Goal: Information Seeking & Learning: Learn about a topic

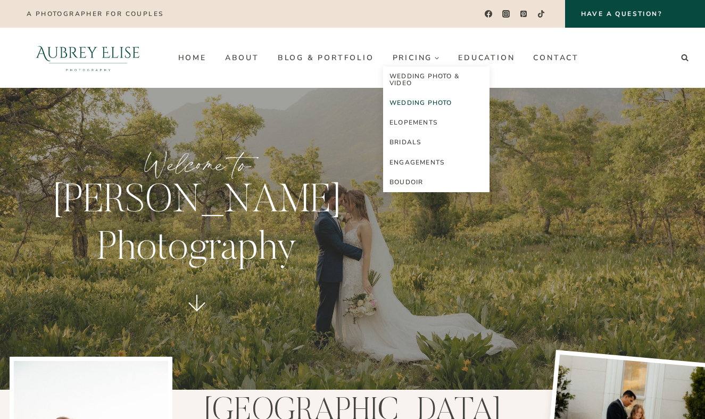
click at [412, 102] on link "Wedding Photo" at bounding box center [436, 103] width 106 height 20
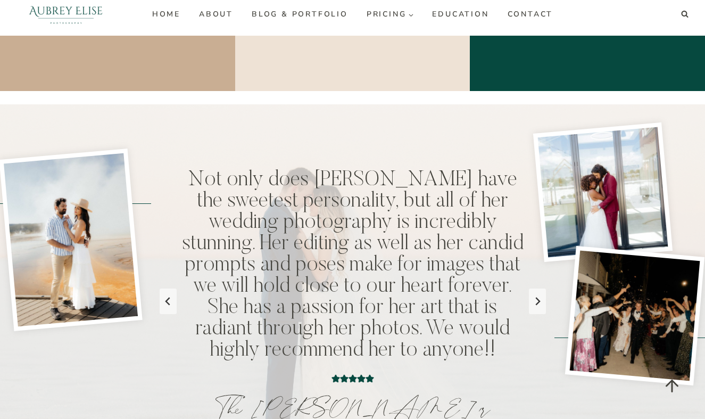
scroll to position [3388, 0]
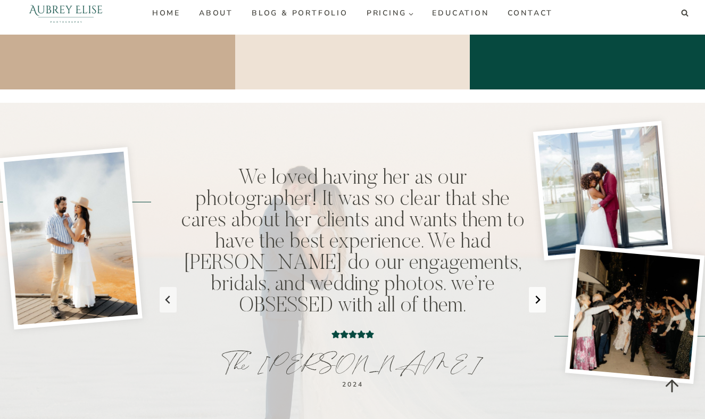
click at [536, 295] on icon "Go to first slide" at bounding box center [537, 299] width 9 height 9
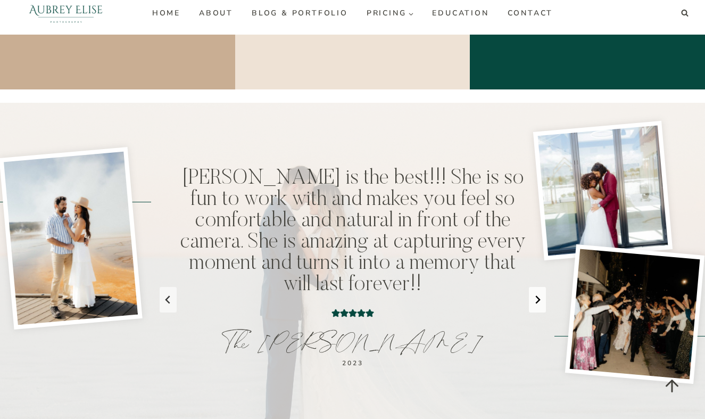
click at [536, 295] on icon "Next slide" at bounding box center [537, 299] width 9 height 9
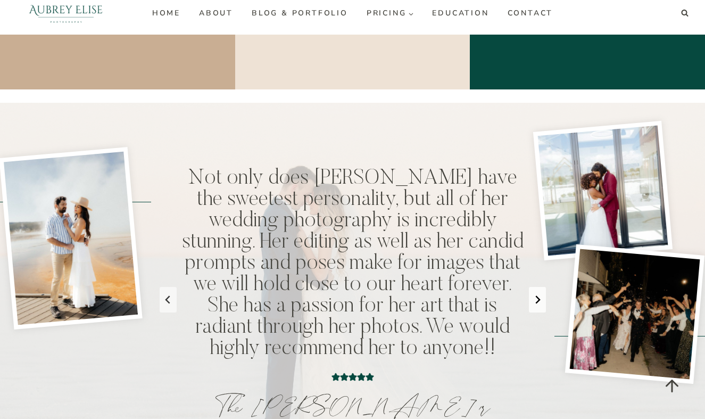
click at [536, 295] on icon "Next slide" at bounding box center [537, 299] width 9 height 9
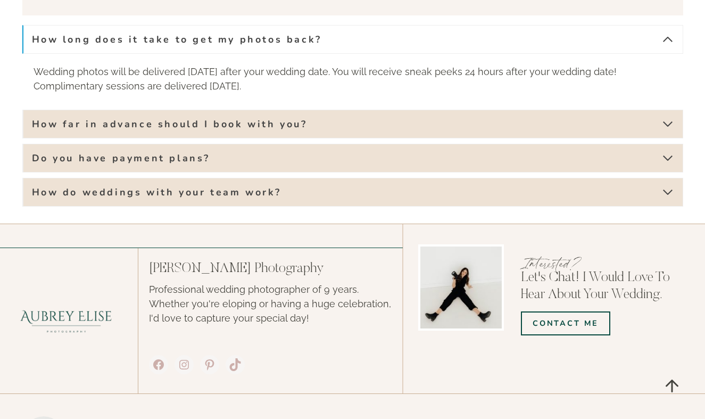
scroll to position [3957, 0]
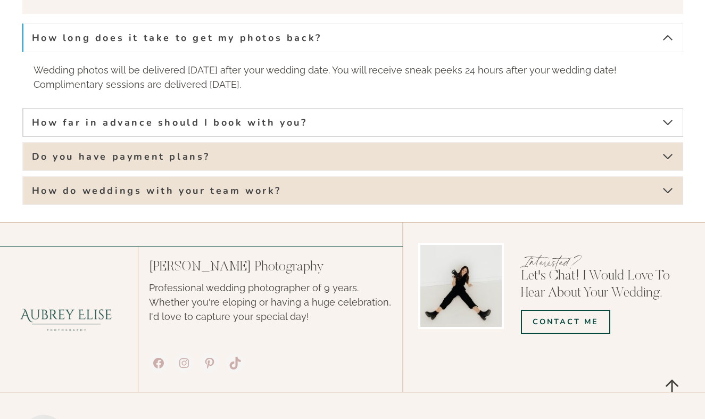
click at [282, 116] on span "How far in advance should I book with you?" at bounding box center [170, 122] width 276 height 13
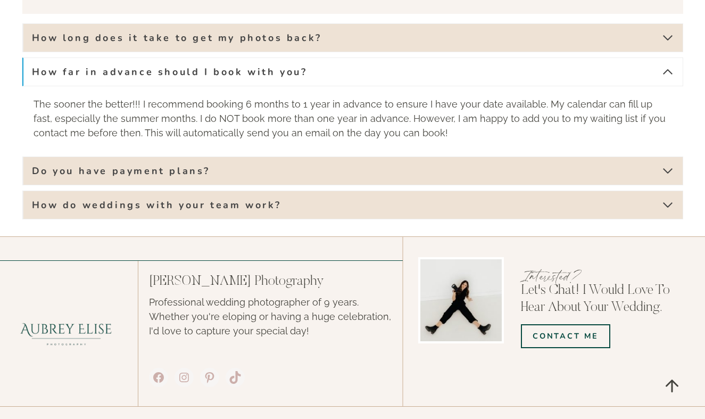
click at [299, 58] on button "How far in advance should I book with you?" at bounding box center [352, 72] width 661 height 29
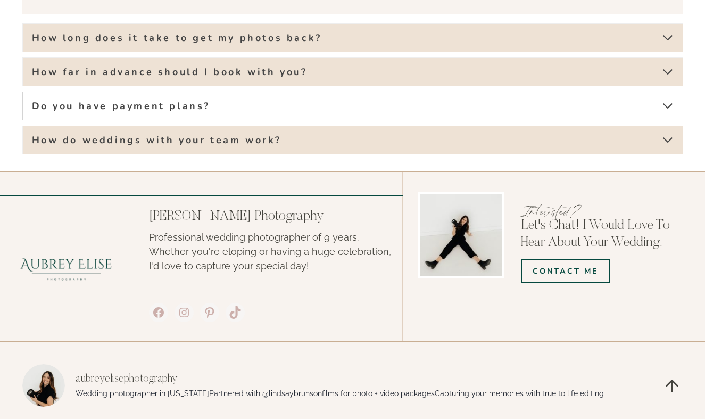
click at [275, 92] on button "Do you have payment plans?" at bounding box center [352, 106] width 661 height 29
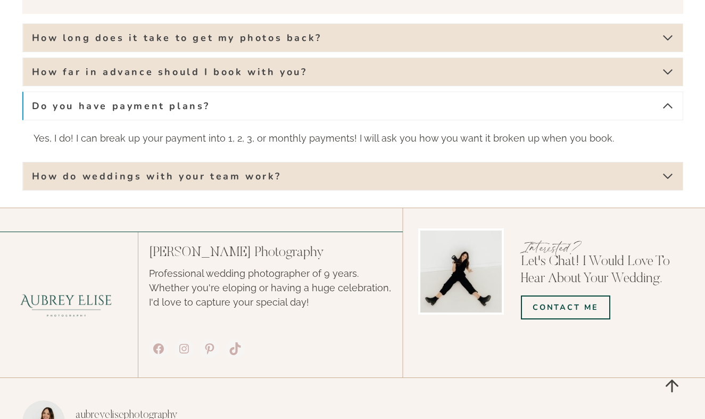
click at [275, 92] on button "Do you have payment plans?" at bounding box center [352, 106] width 661 height 29
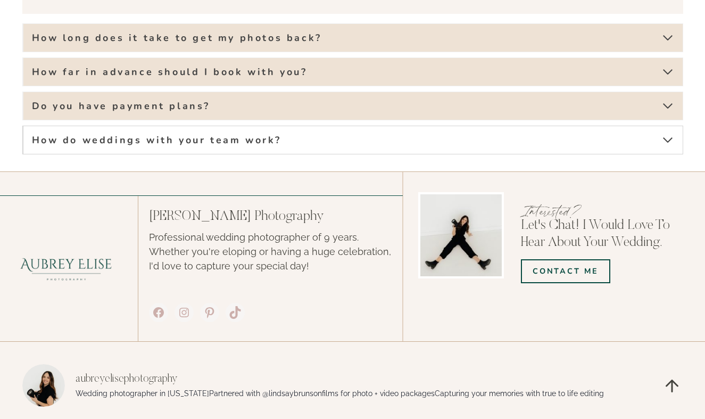
click at [267, 126] on button "How do weddings with your team work?" at bounding box center [352, 140] width 661 height 29
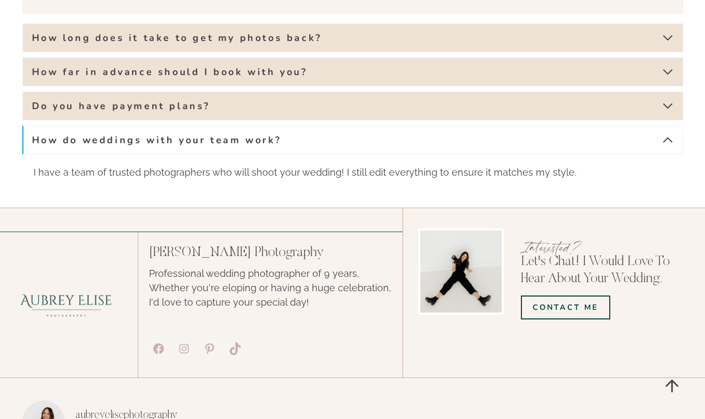
click at [265, 134] on span "How do weddings with your team work?" at bounding box center [157, 140] width 250 height 13
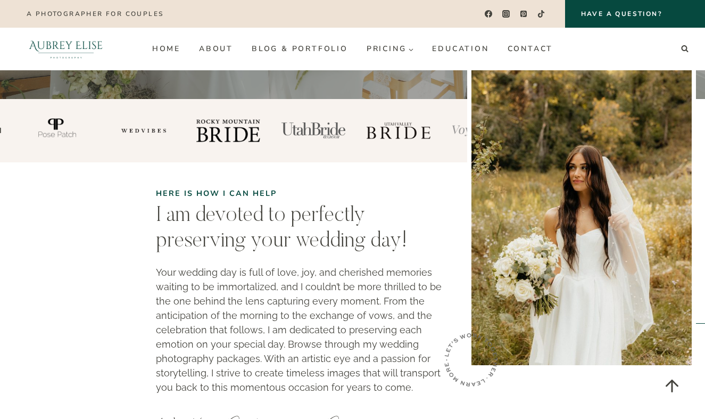
scroll to position [398, 0]
